Goal: Task Accomplishment & Management: Use online tool/utility

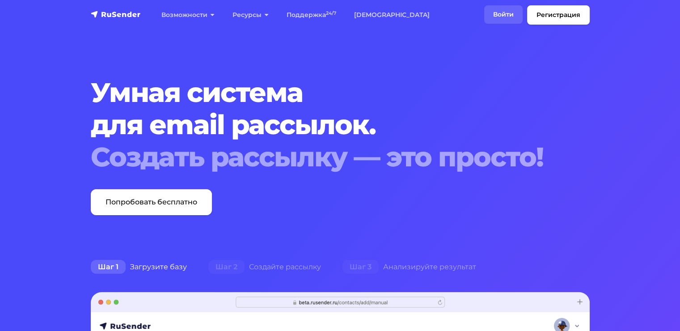
click at [502, 12] on link "Войти" at bounding box center [503, 14] width 38 height 18
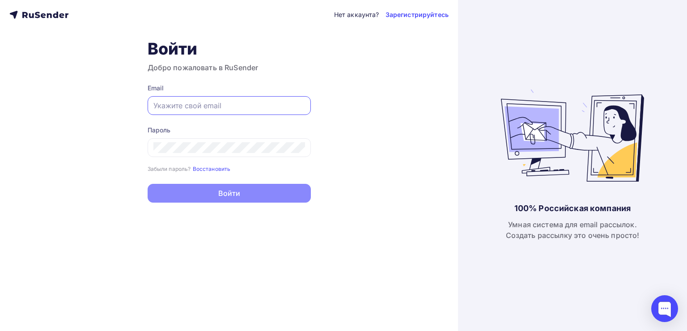
click at [280, 105] on input "text" at bounding box center [229, 105] width 152 height 11
click at [241, 107] on input "text" at bounding box center [229, 105] width 152 height 11
type input "zakaz@koreanshopping.ru"
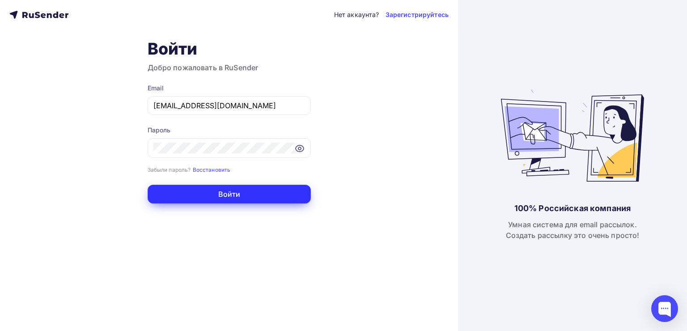
click at [245, 191] on button "Войти" at bounding box center [229, 194] width 163 height 19
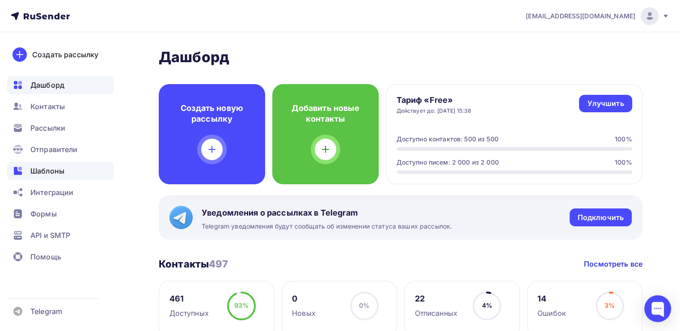
click at [47, 172] on span "Шаблоны" at bounding box center [47, 170] width 34 height 11
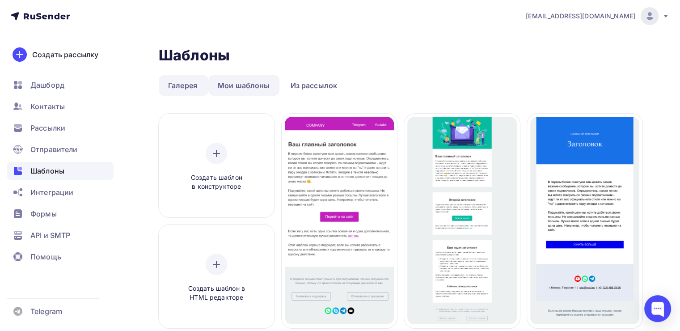
click at [236, 85] on link "Мои шаблоны" at bounding box center [243, 85] width 71 height 21
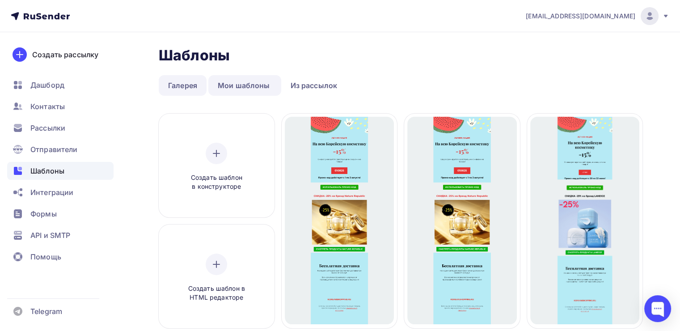
click at [186, 87] on link "Галерея" at bounding box center [183, 85] width 48 height 21
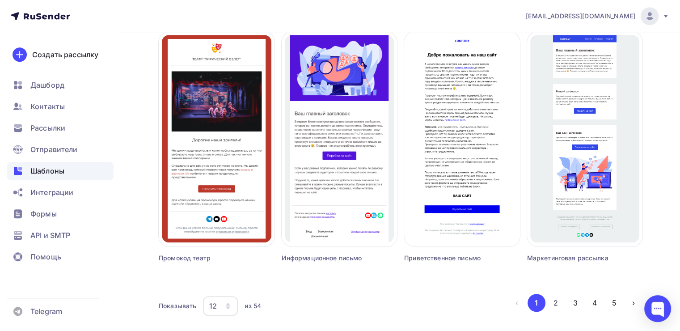
scroll to position [604, 0]
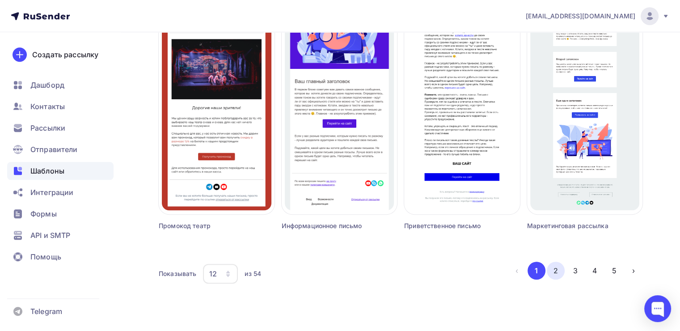
click at [557, 271] on button "2" at bounding box center [556, 271] width 18 height 18
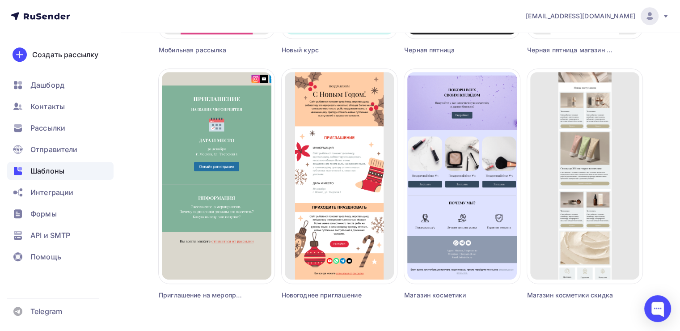
scroll to position [537, 0]
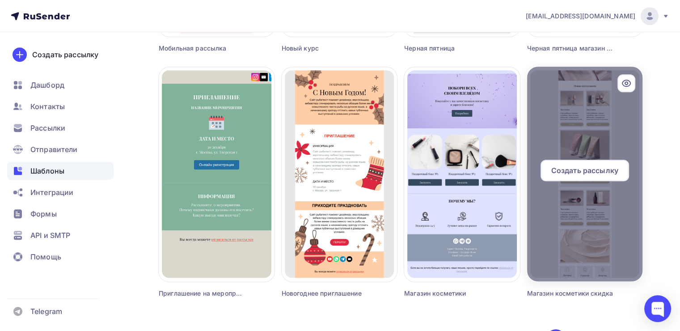
click at [626, 80] on icon at bounding box center [626, 83] width 8 height 6
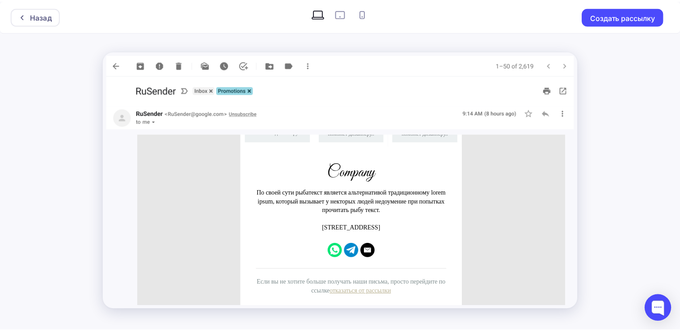
scroll to position [1088, 0]
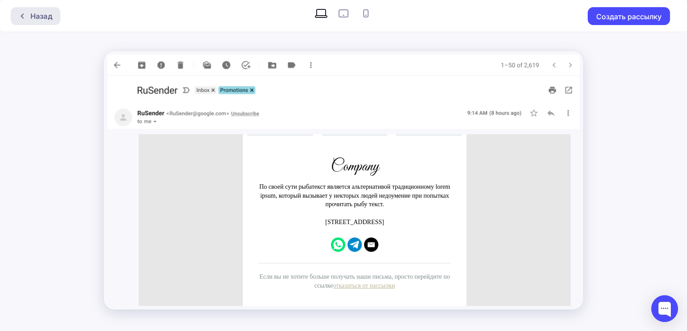
click at [37, 19] on div "Назад" at bounding box center [41, 16] width 22 height 11
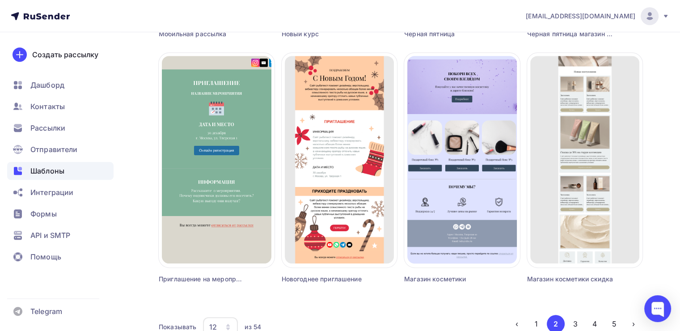
scroll to position [604, 0]
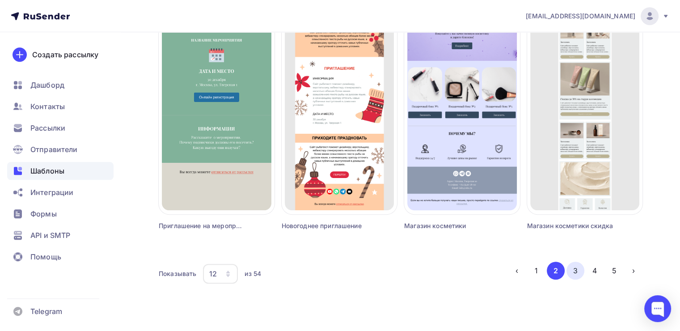
click at [572, 270] on button "3" at bounding box center [576, 271] width 18 height 18
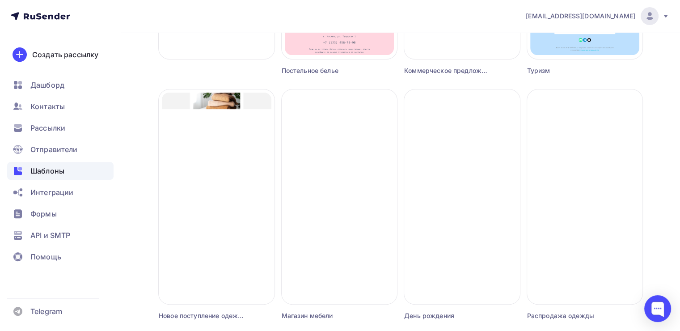
scroll to position [224, 0]
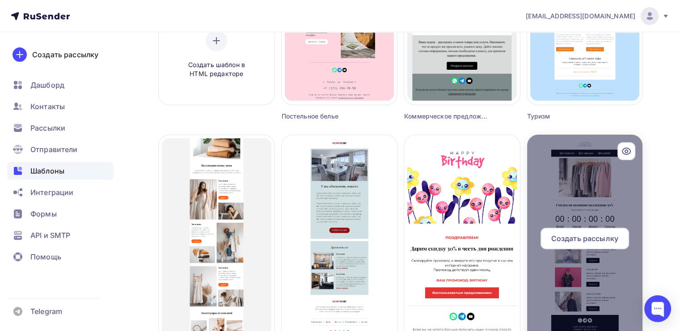
click at [626, 153] on icon at bounding box center [626, 151] width 11 height 11
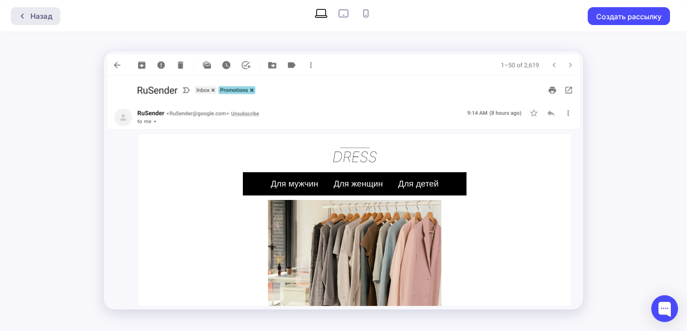
click at [38, 20] on div "Назад" at bounding box center [41, 16] width 22 height 11
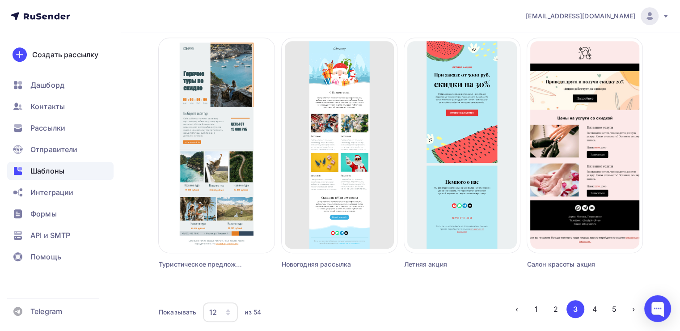
scroll to position [581, 0]
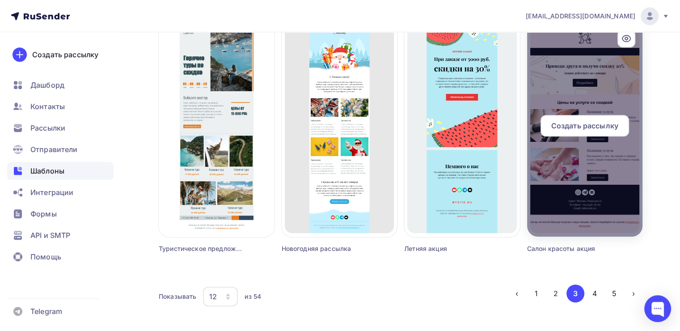
click at [624, 39] on icon at bounding box center [626, 38] width 11 height 11
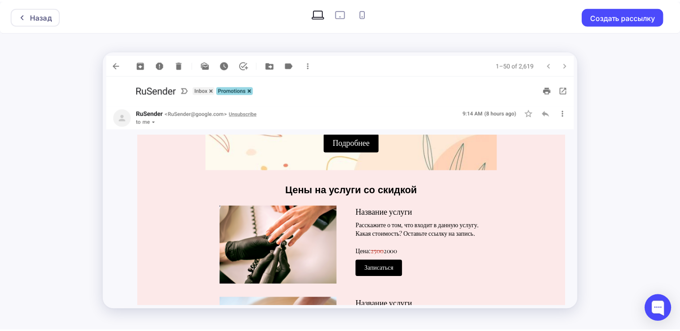
scroll to position [134, 0]
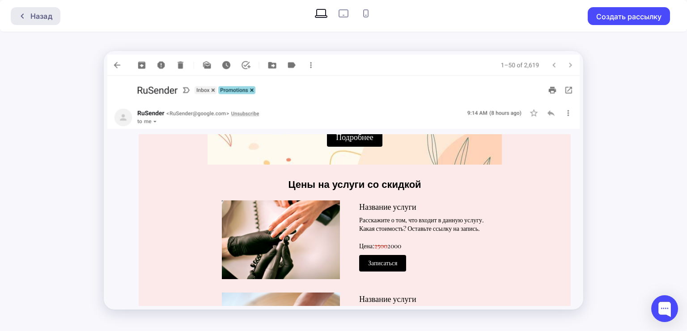
click at [29, 13] on div at bounding box center [25, 16] width 12 height 7
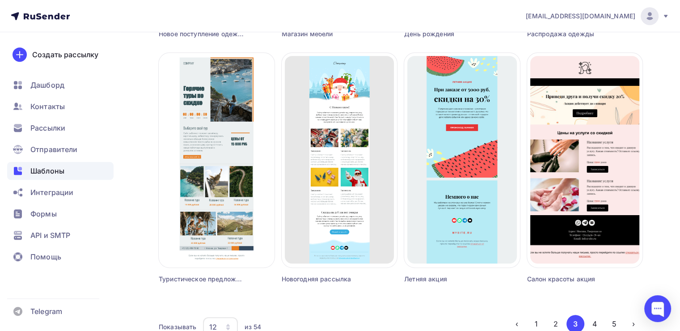
scroll to position [581, 0]
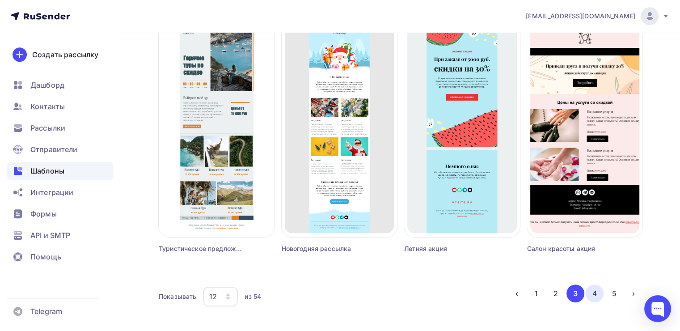
click at [599, 296] on button "4" at bounding box center [595, 293] width 18 height 18
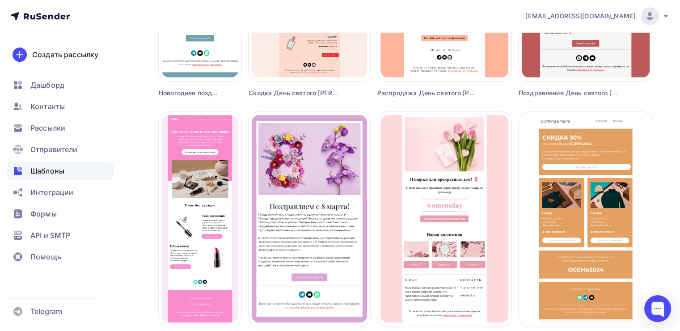
scroll to position [537, 0]
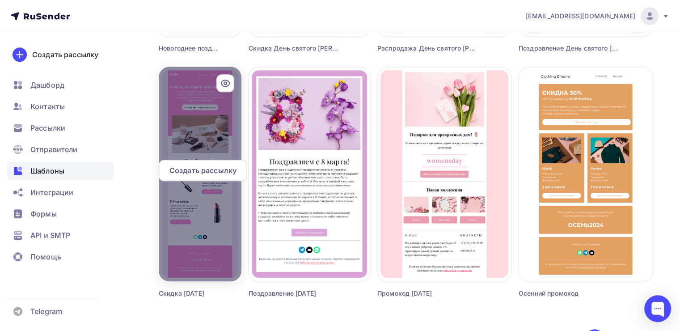
click at [229, 82] on icon at bounding box center [225, 83] width 8 height 6
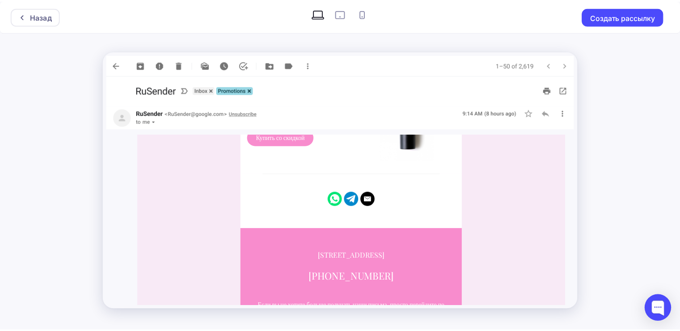
scroll to position [552, 0]
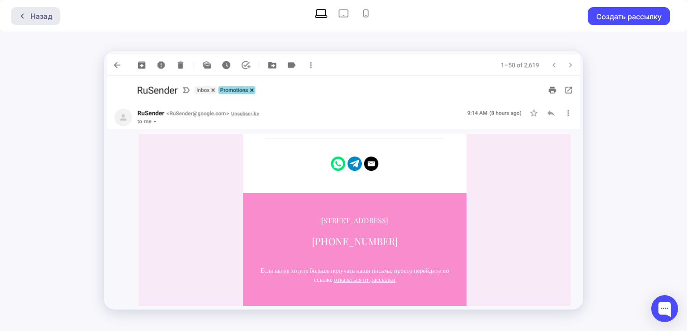
click at [39, 15] on div "Назад" at bounding box center [41, 16] width 22 height 11
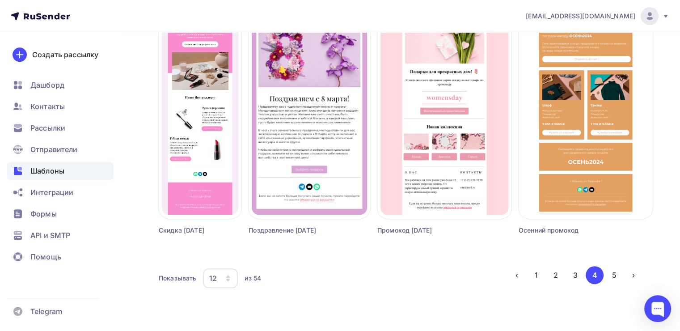
scroll to position [604, 0]
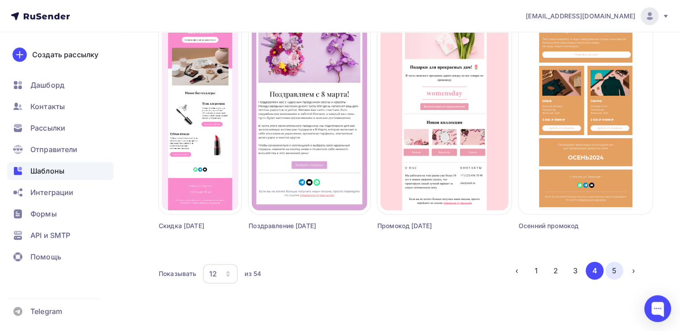
click at [614, 274] on button "5" at bounding box center [614, 271] width 18 height 18
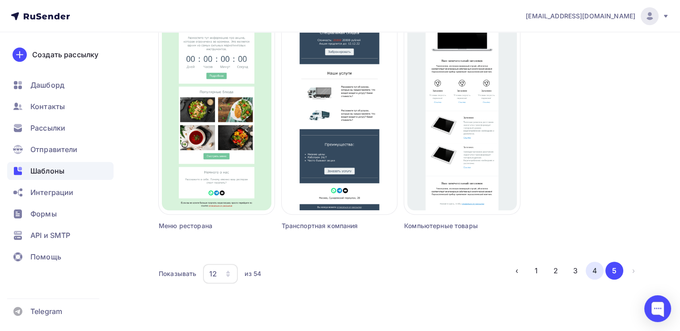
click at [596, 275] on button "4" at bounding box center [595, 271] width 18 height 18
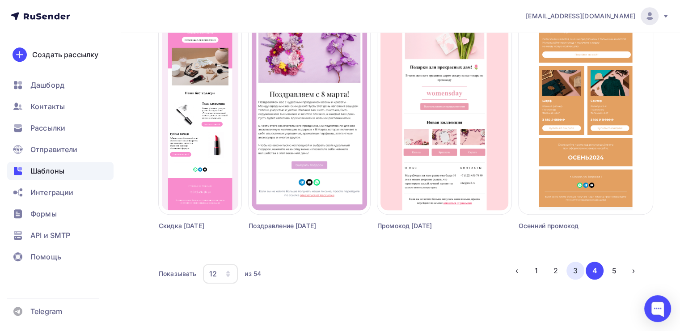
click at [570, 270] on button "3" at bounding box center [576, 271] width 18 height 18
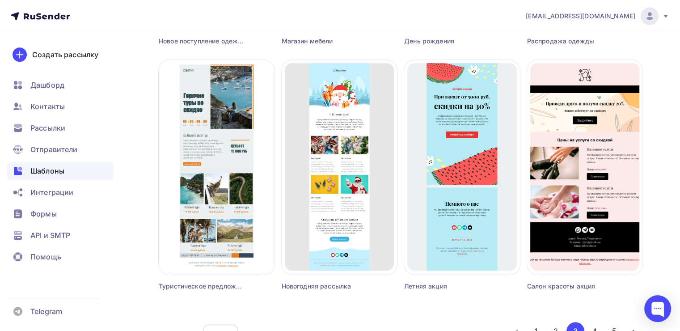
scroll to position [559, 0]
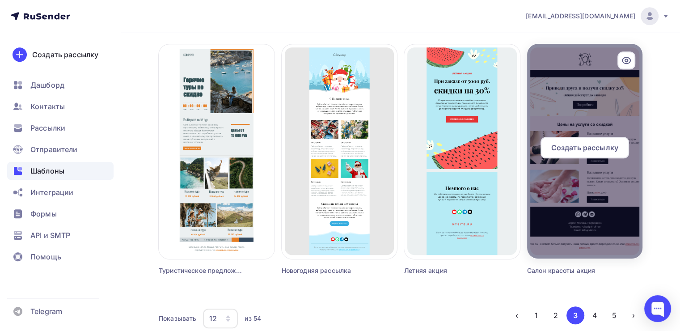
click at [583, 151] on span "Создать рассылку" at bounding box center [584, 147] width 67 height 11
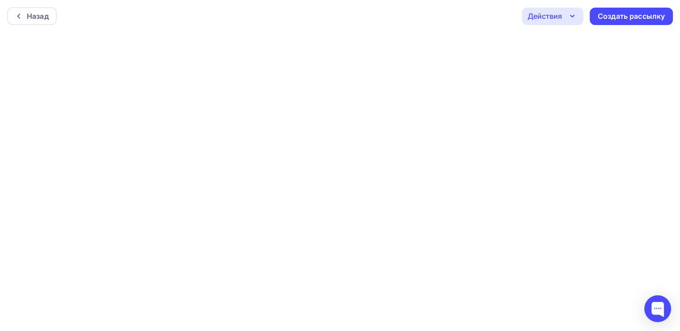
scroll to position [2, 0]
click at [564, 17] on div "Действия" at bounding box center [553, 14] width 62 height 17
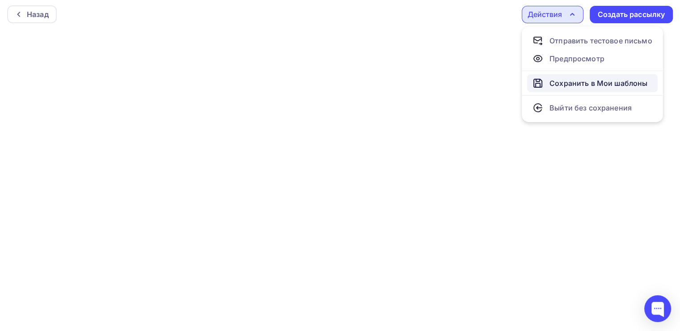
click at [559, 83] on div "Сохранить в Мои шаблоны" at bounding box center [599, 83] width 98 height 11
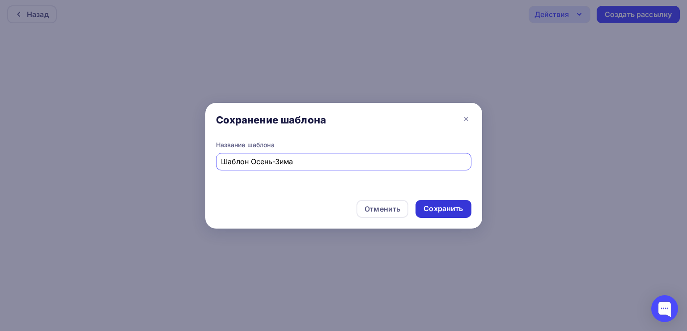
type input "Шаблон Осень-Зима"
click at [449, 208] on div "Сохранить" at bounding box center [442, 208] width 39 height 10
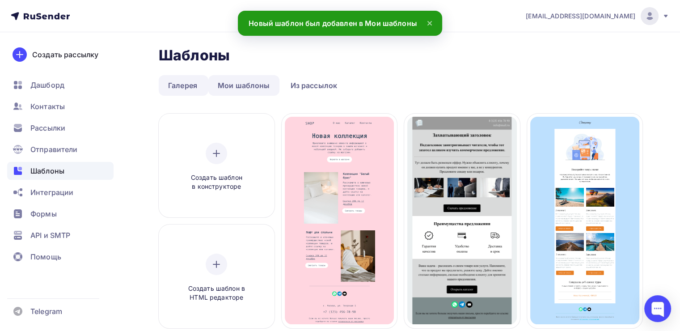
click at [247, 85] on link "Мои шаблоны" at bounding box center [243, 85] width 71 height 21
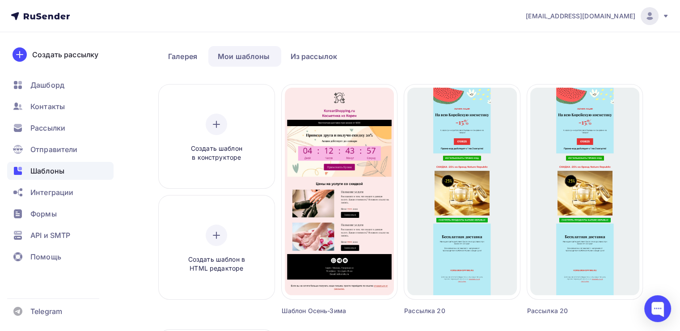
scroll to position [45, 0]
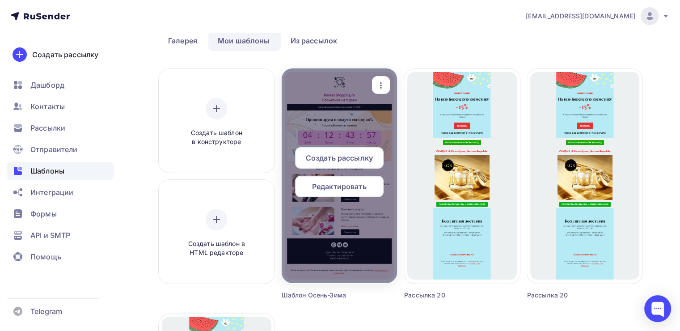
click at [342, 186] on span "Редактировать" at bounding box center [339, 186] width 55 height 11
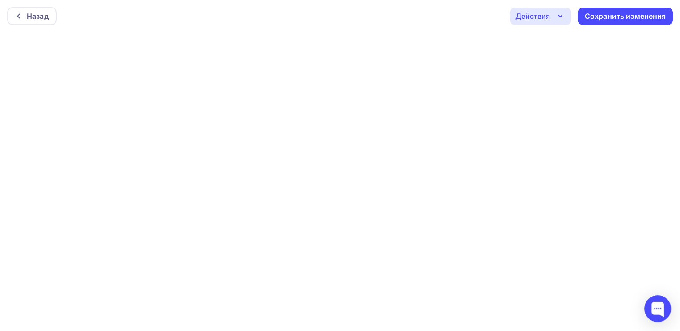
click at [548, 13] on div "Действия" at bounding box center [533, 16] width 34 height 11
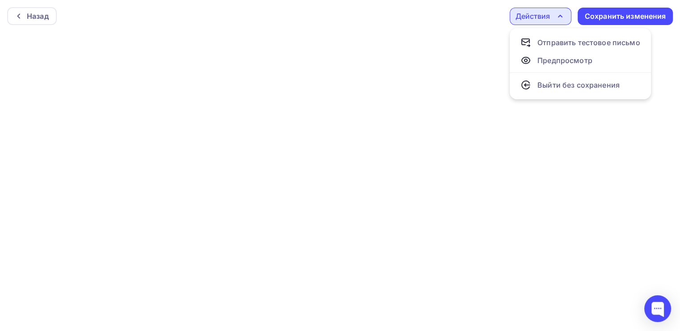
click at [542, 17] on div "Действия" at bounding box center [533, 16] width 34 height 11
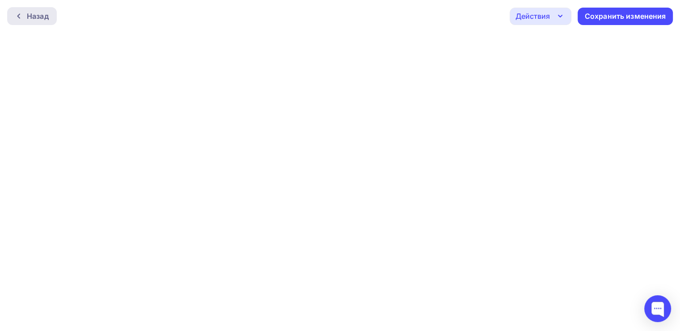
click at [33, 15] on div "Назад" at bounding box center [38, 16] width 22 height 11
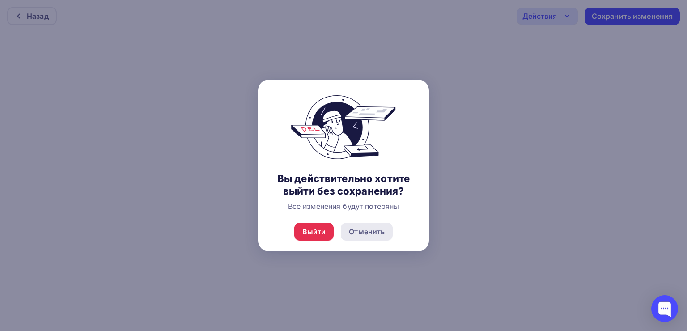
click at [378, 227] on div "Отменить" at bounding box center [367, 231] width 36 height 11
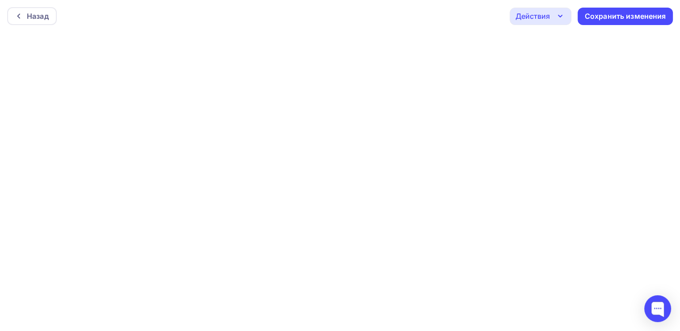
click at [555, 20] on icon "button" at bounding box center [560, 16] width 11 height 11
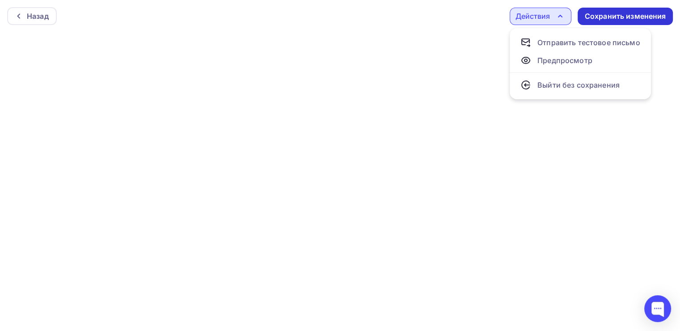
click at [618, 14] on div "Сохранить изменения" at bounding box center [625, 16] width 81 height 10
